Goal: Complete application form

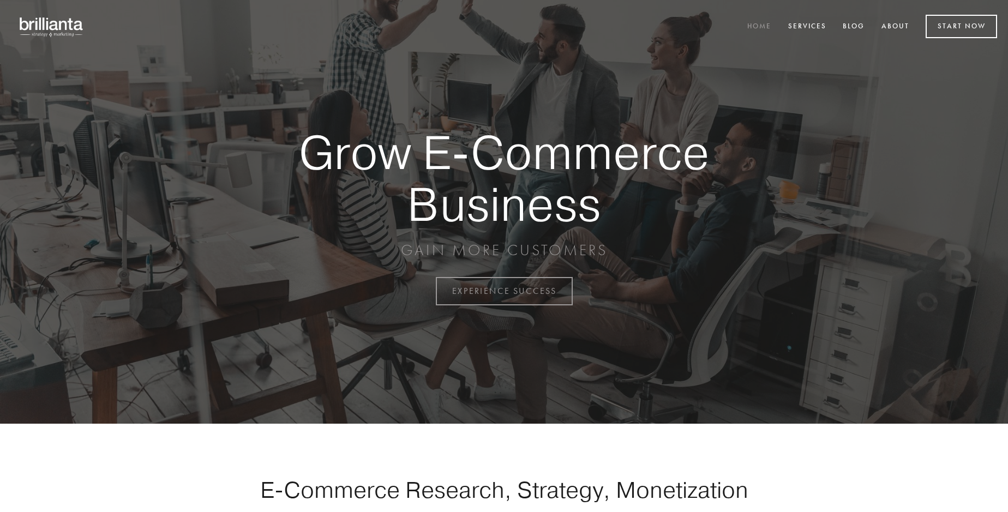
scroll to position [2858, 0]
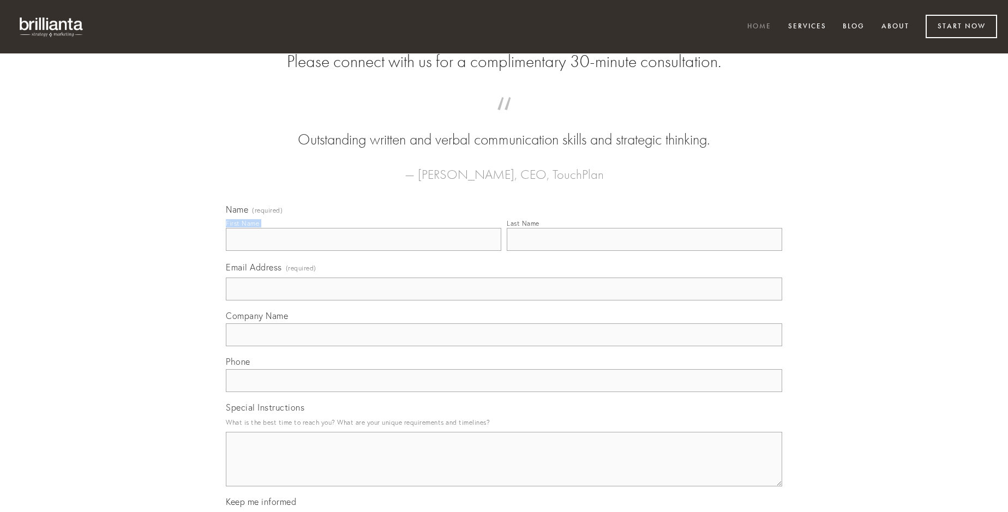
type input "[PERSON_NAME]"
click at [644, 251] on input "Last Name" at bounding box center [644, 239] width 275 height 23
type input "[PERSON_NAME]"
click at [504, 300] on input "Email Address (required)" at bounding box center [504, 289] width 556 height 23
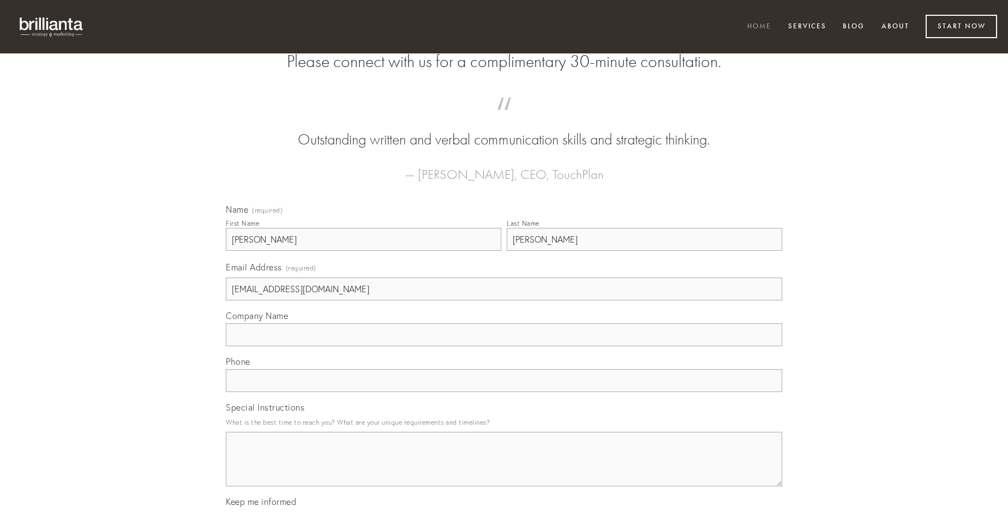
type input "[EMAIL_ADDRESS][DOMAIN_NAME]"
click at [504, 346] on input "Company Name" at bounding box center [504, 334] width 556 height 23
type input "amplitudo"
click at [504, 392] on input "text" at bounding box center [504, 380] width 556 height 23
click at [504, 469] on textarea "Special Instructions" at bounding box center [504, 459] width 556 height 55
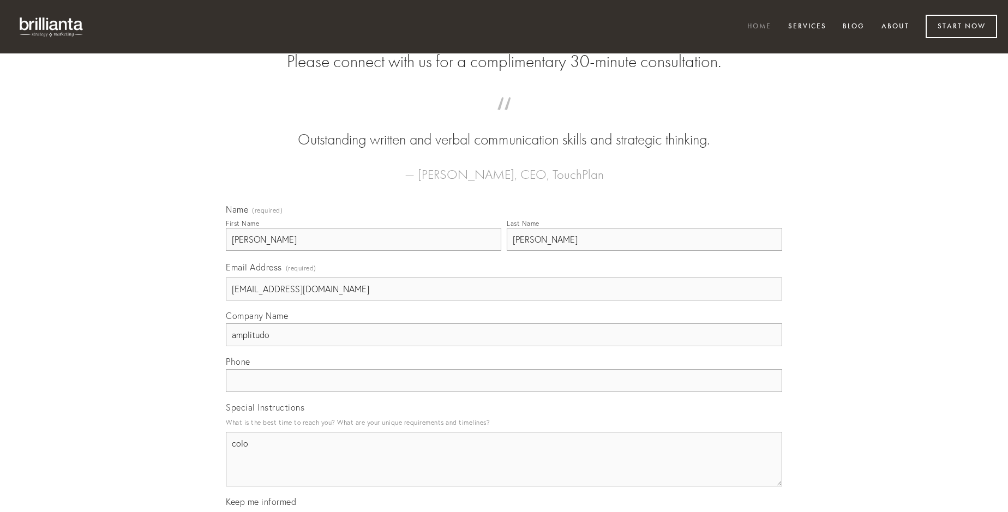
type textarea "colo"
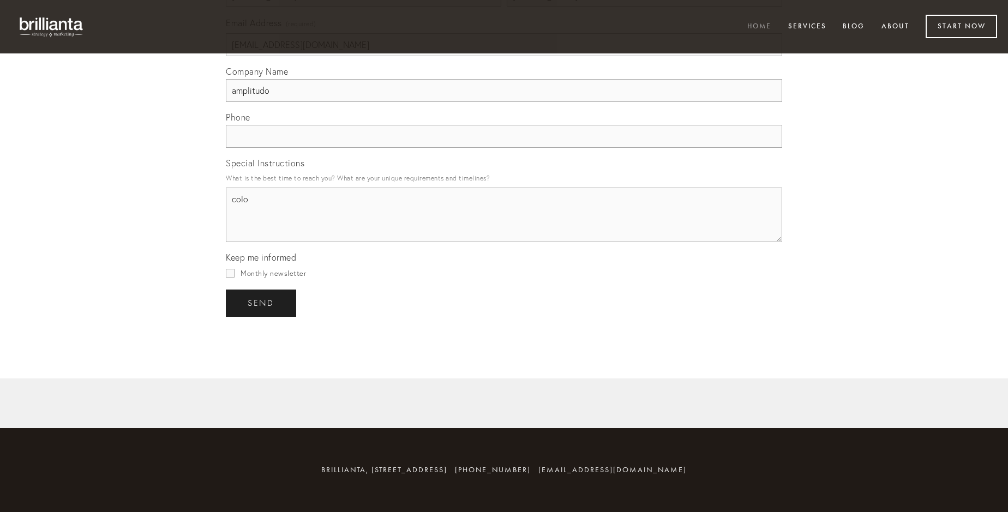
click at [262, 303] on span "send" at bounding box center [261, 303] width 27 height 10
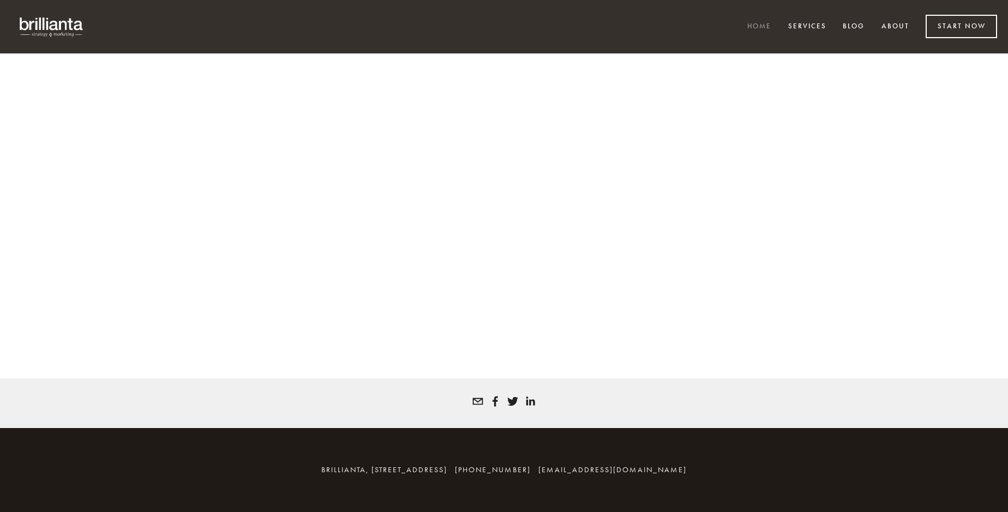
scroll to position [2843, 0]
